Goal: Information Seeking & Learning: Learn about a topic

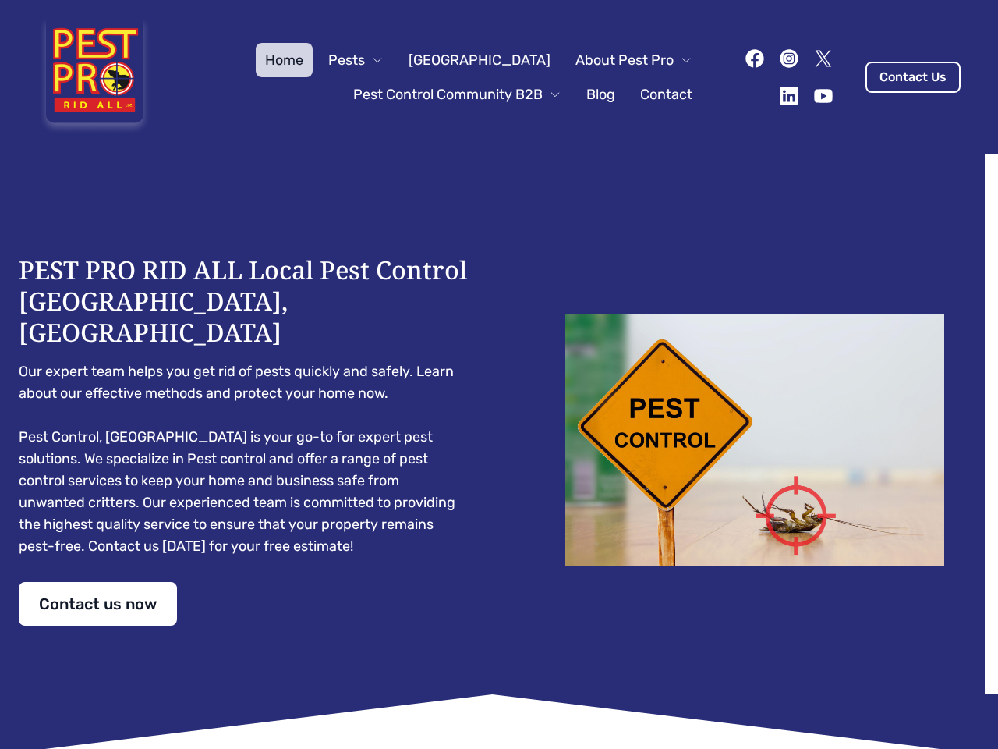
click at [499, 374] on div "PEST PRO RID ALL Local Pest Control [GEOGRAPHIC_DATA], [GEOGRAPHIC_DATA] Our ex…" at bounding box center [499, 439] width 961 height 371
click at [365, 60] on span "Pests" at bounding box center [346, 60] width 37 height 22
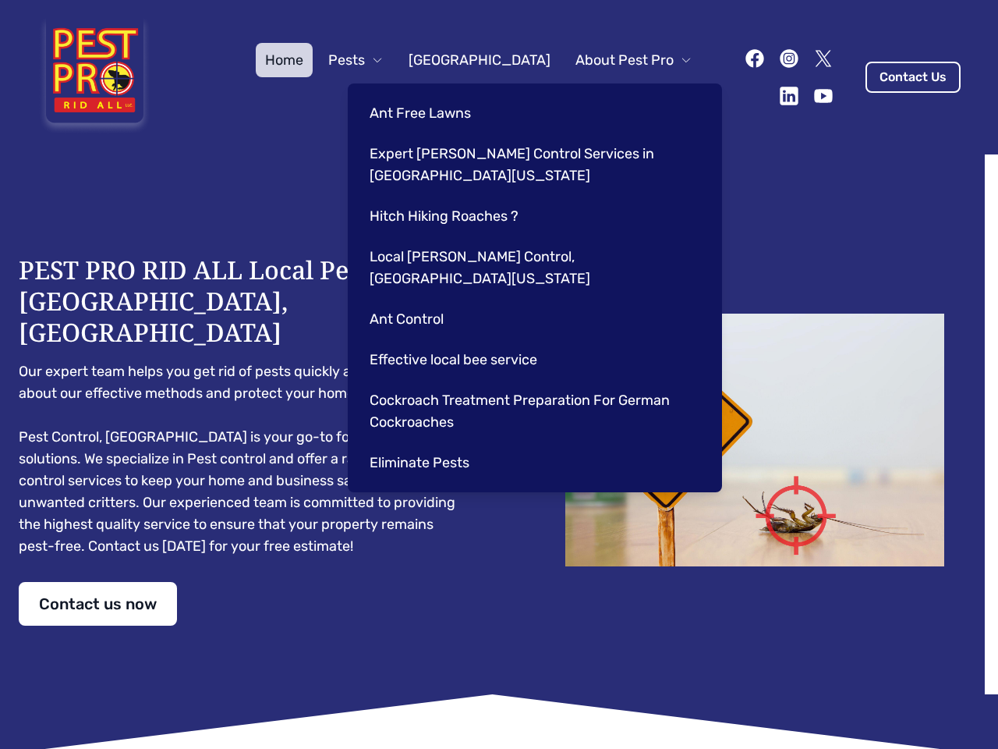
click at [618, 60] on span "About Pest Pro" at bounding box center [625, 60] width 98 height 22
click at [441, 94] on div "Ant Free Lawns Expert [PERSON_NAME] Control Services in [GEOGRAPHIC_DATA] [US_S…" at bounding box center [535, 287] width 374 height 409
